Goal: Task Accomplishment & Management: Use online tool/utility

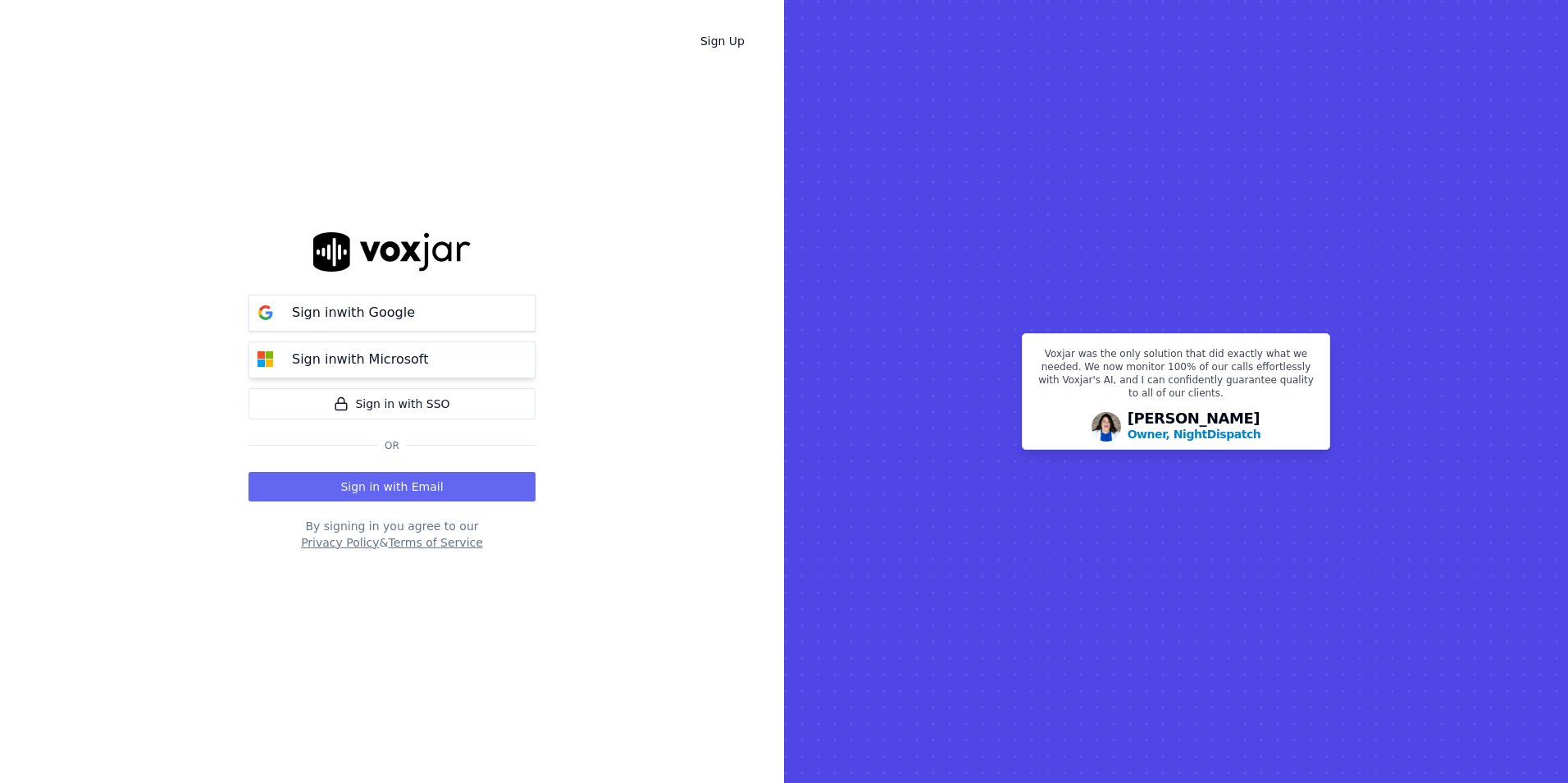
click at [394, 363] on p "Sign in with Microsoft" at bounding box center [360, 359] width 136 height 20
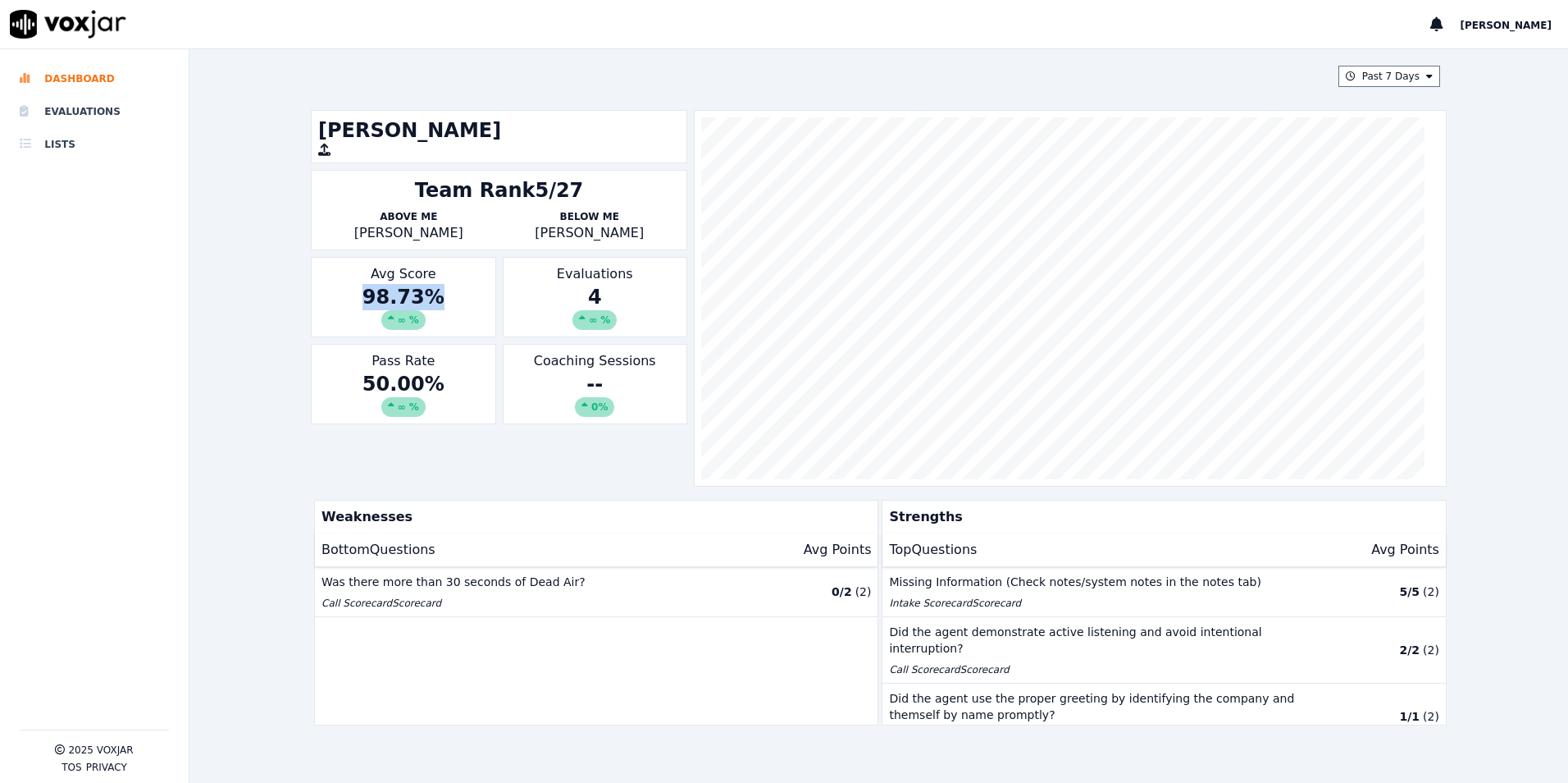
drag, startPoint x: 437, startPoint y: 297, endPoint x: 337, endPoint y: 294, distance: 100.0
click at [337, 294] on div "98.73 % ∞ %" at bounding box center [403, 306] width 170 height 46
